Goal: Task Accomplishment & Management: Complete application form

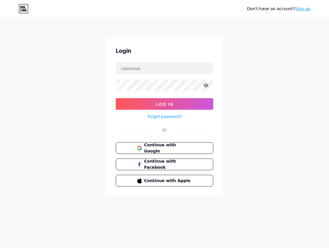
click at [177, 74] on div at bounding box center [164, 68] width 97 height 12
click at [173, 151] on span "Continue with Google" at bounding box center [168, 148] width 48 height 12
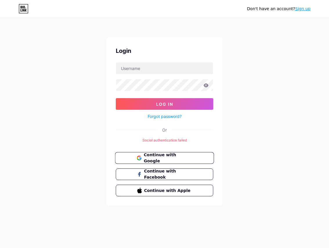
click at [176, 158] on span "Continue with Google" at bounding box center [168, 158] width 48 height 12
click at [168, 158] on span "Continue with Google" at bounding box center [168, 158] width 48 height 12
click at [308, 8] on link "Sign up" at bounding box center [302, 8] width 15 height 5
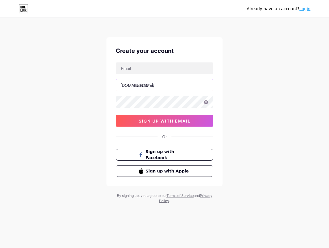
click at [179, 85] on input "text" at bounding box center [164, 85] width 97 height 12
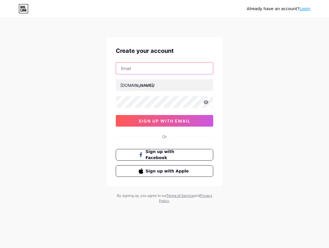
click at [157, 68] on input "text" at bounding box center [164, 68] width 97 height 12
click at [251, 76] on div "Already have an account? Login Create your account bio.link/ 0cAFcWeA6YLVsIYc5S…" at bounding box center [164, 111] width 329 height 222
click at [164, 64] on input "text" at bounding box center [164, 68] width 97 height 12
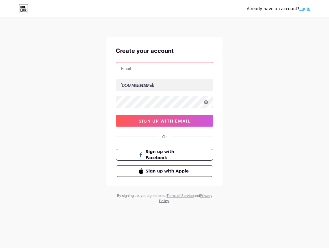
click at [164, 64] on input "text" at bounding box center [164, 68] width 97 height 12
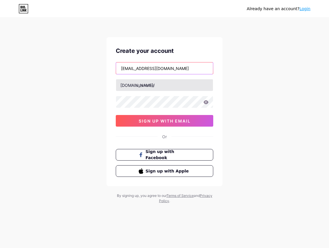
type input "sangsang7200@gmail.com"
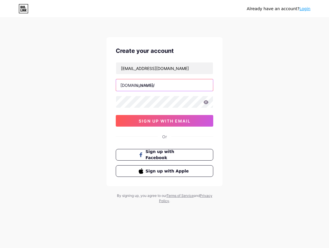
click at [188, 88] on input "text" at bounding box center [164, 85] width 97 height 12
type input "n"
type input "narythaonguyen"
click at [207, 103] on icon at bounding box center [206, 102] width 5 height 4
click at [205, 103] on icon at bounding box center [206, 102] width 5 height 4
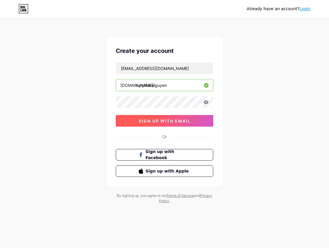
click at [182, 124] on button "sign up with email" at bounding box center [164, 121] width 97 height 12
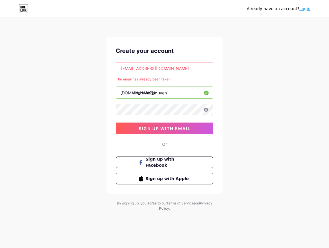
click at [192, 73] on input "sangsang7200@gmail.com" at bounding box center [164, 68] width 97 height 12
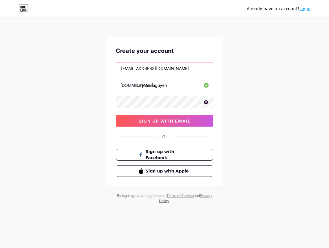
type input "[EMAIL_ADDRESS][DOMAIN_NAME]"
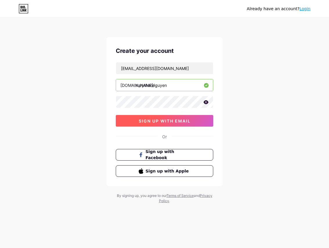
click at [164, 118] on span "sign up with email" at bounding box center [165, 120] width 52 height 5
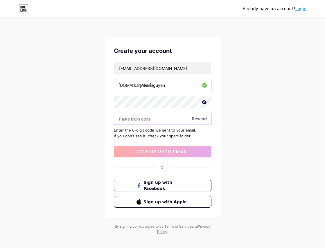
click at [174, 119] on input "text" at bounding box center [162, 119] width 97 height 12
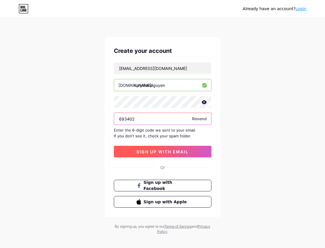
type input "693402"
click at [184, 151] on span "sign up with email" at bounding box center [162, 151] width 52 height 5
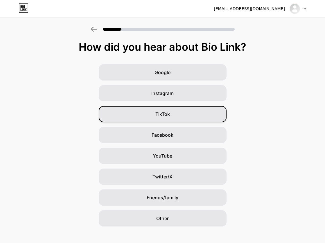
click at [184, 115] on div "TikTok" at bounding box center [163, 114] width 128 height 16
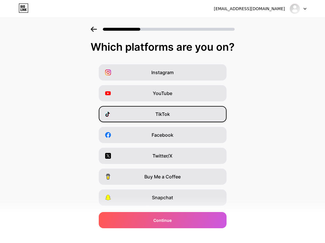
click at [175, 118] on div "TikTok" at bounding box center [163, 114] width 128 height 16
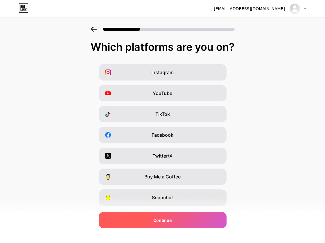
click at [152, 222] on div "Continue" at bounding box center [163, 220] width 128 height 16
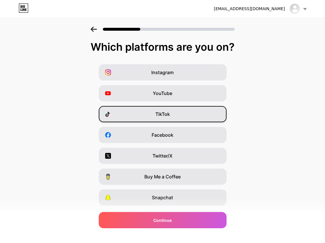
click at [169, 115] on span "TikTok" at bounding box center [162, 114] width 15 height 7
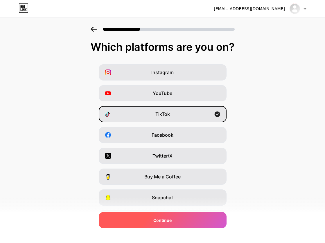
click at [183, 222] on div "Continue" at bounding box center [163, 220] width 128 height 16
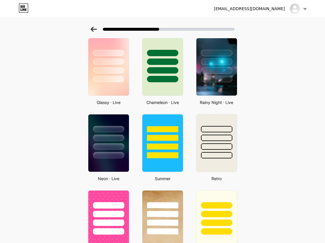
scroll to position [128, 0]
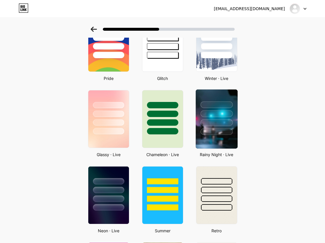
click at [202, 136] on img at bounding box center [216, 119] width 42 height 59
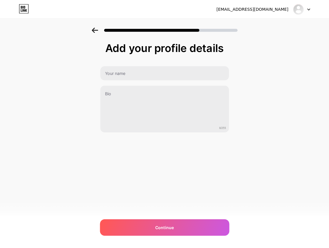
scroll to position [0, 0]
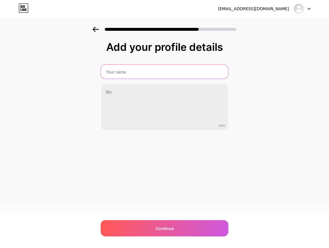
click at [187, 76] on input "text" at bounding box center [164, 72] width 127 height 14
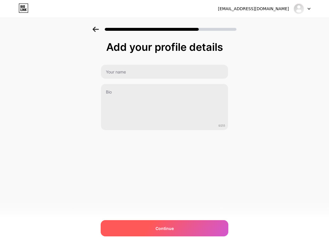
click at [171, 230] on span "Continue" at bounding box center [164, 228] width 18 height 6
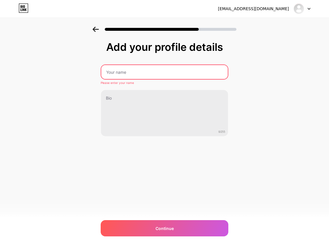
click at [152, 78] on input "text" at bounding box center [164, 72] width 126 height 14
type input "b"
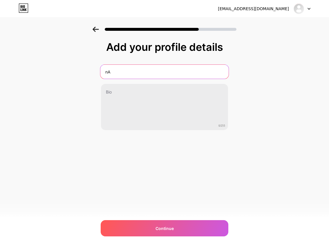
type input "n"
type input "Na Ry Thảo Nguyên"
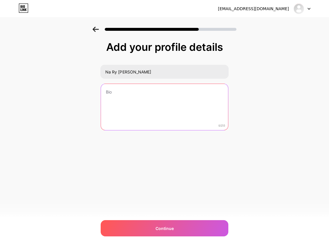
click at [211, 115] on textarea at bounding box center [164, 107] width 127 height 47
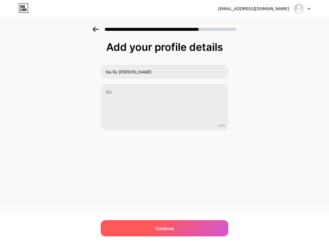
click at [185, 229] on div "Continue" at bounding box center [165, 228] width 128 height 16
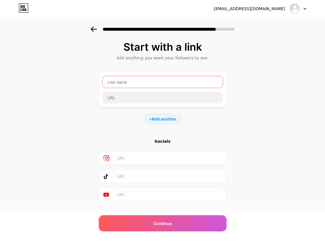
click at [153, 84] on input "text" at bounding box center [162, 82] width 120 height 12
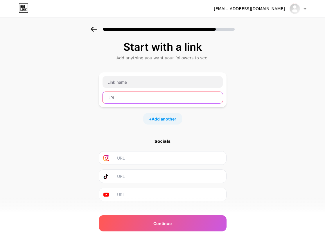
click at [151, 102] on input "text" at bounding box center [162, 98] width 120 height 12
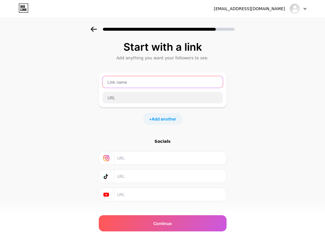
click at [152, 85] on input "text" at bounding box center [162, 82] width 120 height 12
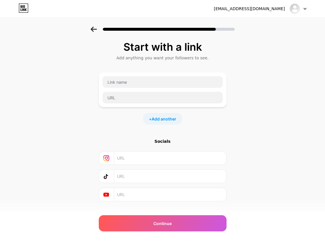
click at [162, 158] on input "text" at bounding box center [169, 158] width 105 height 13
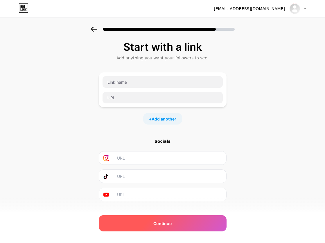
click at [163, 230] on div "Continue" at bounding box center [163, 223] width 128 height 16
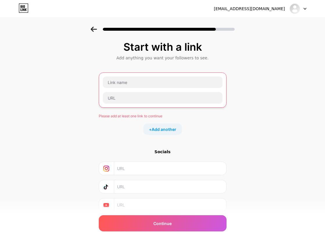
click at [153, 88] on div at bounding box center [162, 90] width 120 height 28
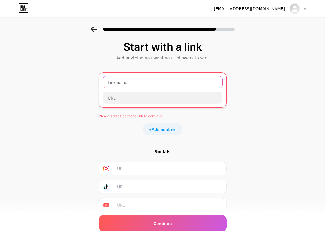
click at [148, 83] on input "text" at bounding box center [162, 83] width 119 height 12
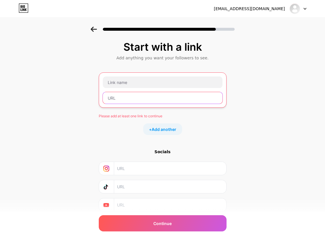
paste input "https://gqr.sh/v7PT"
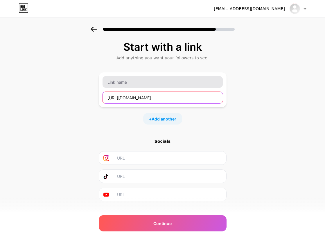
type input "https://gqr.sh/v7PT"
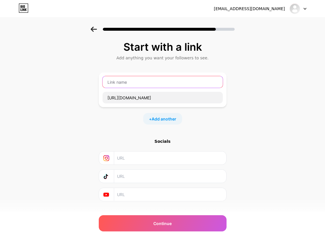
click at [146, 84] on input "text" at bounding box center [162, 82] width 120 height 12
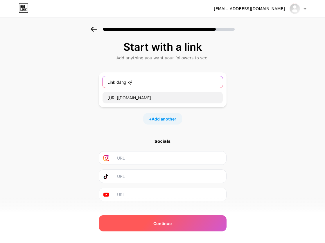
type input "Link đăng ký"
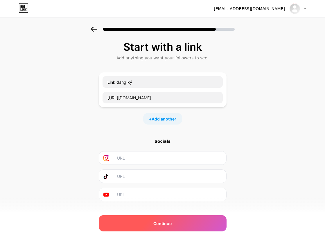
click at [177, 222] on div "Continue" at bounding box center [163, 223] width 128 height 16
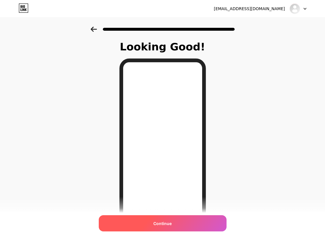
click at [157, 228] on div "Continue" at bounding box center [163, 223] width 128 height 16
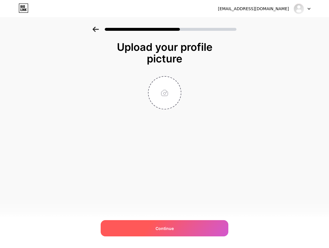
click at [202, 231] on div "Continue" at bounding box center [165, 228] width 128 height 16
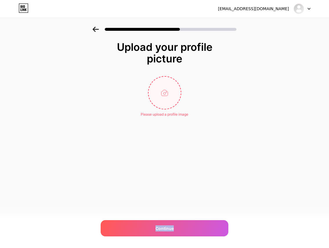
click at [169, 97] on input "file" at bounding box center [164, 93] width 32 height 32
type input "C:\fakepath\photo_2025-10-11_14-40-08.jpg"
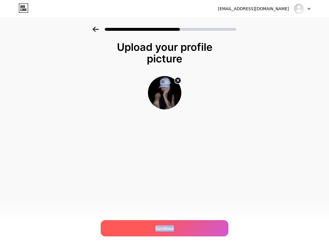
click at [184, 231] on div "Continue" at bounding box center [165, 228] width 128 height 16
click at [164, 230] on span "Continue" at bounding box center [164, 228] width 18 height 6
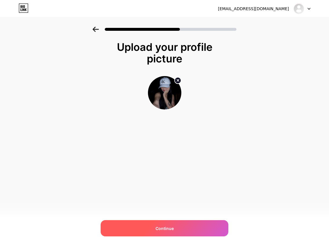
click at [0, 0] on span at bounding box center [0, 0] width 0 height 0
click at [182, 228] on div "Continue" at bounding box center [165, 228] width 128 height 16
click at [167, 232] on div "Continue" at bounding box center [165, 228] width 128 height 16
click at [153, 225] on div "Continue" at bounding box center [165, 228] width 128 height 16
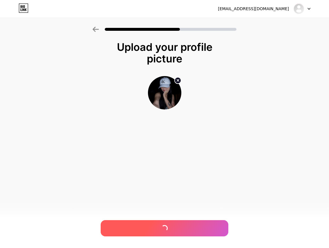
click at [154, 225] on div at bounding box center [165, 228] width 128 height 16
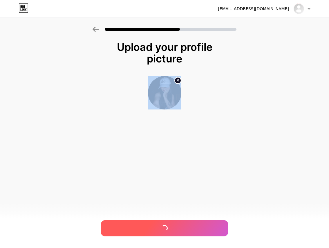
click at [154, 225] on div at bounding box center [165, 228] width 128 height 16
click at [154, 226] on div at bounding box center [165, 228] width 128 height 16
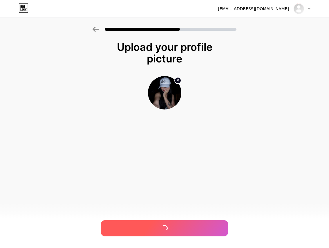
click at [154, 226] on div at bounding box center [165, 228] width 128 height 16
click at [158, 229] on span "Continue" at bounding box center [164, 228] width 18 height 6
click at [158, 229] on div at bounding box center [165, 228] width 128 height 16
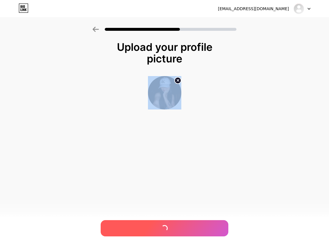
click at [158, 229] on div at bounding box center [165, 228] width 128 height 16
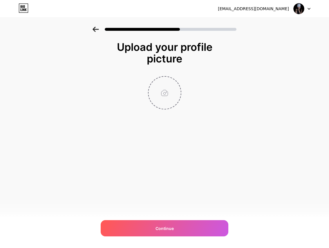
click at [173, 95] on input "file" at bounding box center [164, 93] width 32 height 32
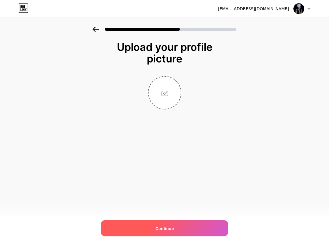
click at [165, 226] on span "Continue" at bounding box center [164, 228] width 18 height 6
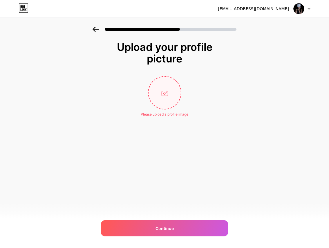
click at [168, 92] on input "file" at bounding box center [164, 93] width 32 height 32
type input "C:\fakepath\photo_2025-10-11_14-40-08.jpg"
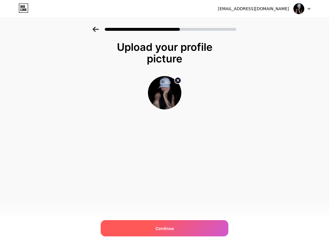
click at [164, 225] on span "Continue" at bounding box center [164, 228] width 18 height 6
click at [145, 231] on div "Continue" at bounding box center [165, 228] width 128 height 16
click at [144, 229] on div at bounding box center [165, 228] width 128 height 16
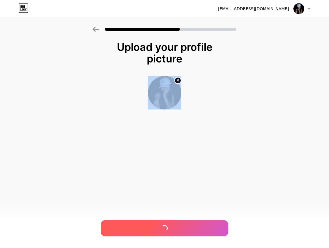
click at [144, 229] on div at bounding box center [165, 228] width 128 height 16
click at [144, 224] on div "Continue" at bounding box center [165, 228] width 128 height 16
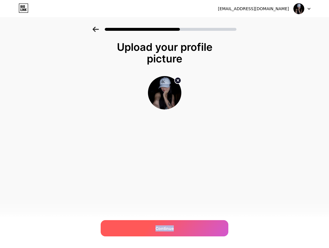
click at [144, 224] on div "Continue" at bounding box center [165, 228] width 128 height 16
click at [173, 224] on div "Continue" at bounding box center [165, 228] width 128 height 16
click at [172, 222] on div at bounding box center [165, 228] width 128 height 16
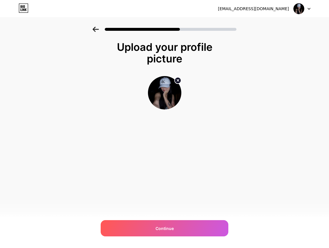
click at [299, 10] on img at bounding box center [298, 8] width 11 height 11
click at [233, 102] on div "Upload your profile picture Continue" at bounding box center [164, 83] width 329 height 112
click at [27, 10] on icon at bounding box center [24, 7] width 10 height 9
click at [24, 9] on icon at bounding box center [24, 7] width 10 height 9
click at [169, 92] on input "file" at bounding box center [164, 93] width 32 height 32
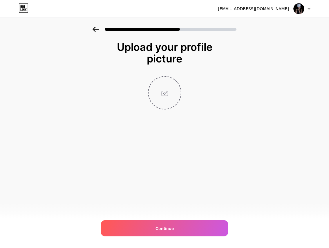
type input "C:\fakepath\photo_2025-10-11_14-40-08.jpg"
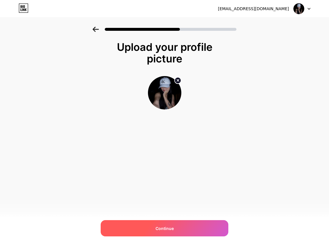
click at [155, 227] on div "Continue" at bounding box center [165, 228] width 128 height 16
click at [182, 231] on div "Continue" at bounding box center [165, 228] width 128 height 16
click at [182, 231] on div at bounding box center [165, 228] width 128 height 16
click at [179, 228] on div at bounding box center [165, 228] width 128 height 16
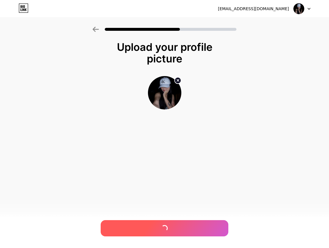
click at [178, 227] on div at bounding box center [165, 228] width 128 height 16
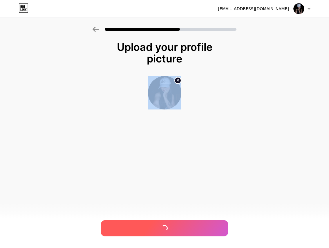
click at [178, 227] on div at bounding box center [165, 228] width 128 height 16
click at [178, 227] on div "Continue" at bounding box center [165, 228] width 128 height 16
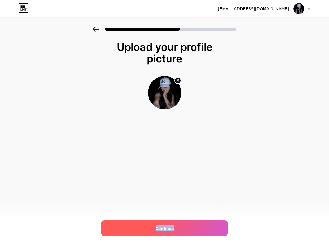
click at [178, 227] on div "Continue" at bounding box center [165, 228] width 128 height 16
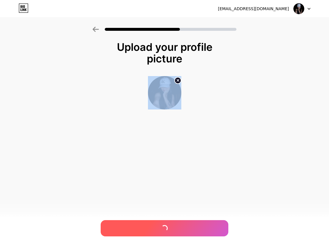
click at [178, 227] on div at bounding box center [165, 228] width 128 height 16
click at [133, 228] on div "Continue" at bounding box center [165, 228] width 128 height 16
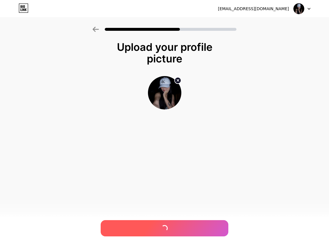
click at [133, 227] on div at bounding box center [165, 228] width 128 height 16
click at [131, 224] on div at bounding box center [165, 228] width 128 height 16
click at [131, 224] on div "Continue" at bounding box center [165, 228] width 128 height 16
